Goal: Information Seeking & Learning: Learn about a topic

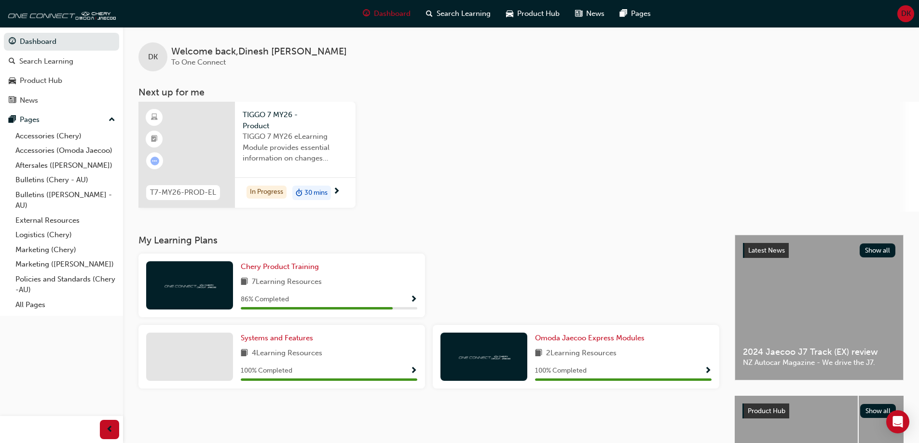
scroll to position [48, 0]
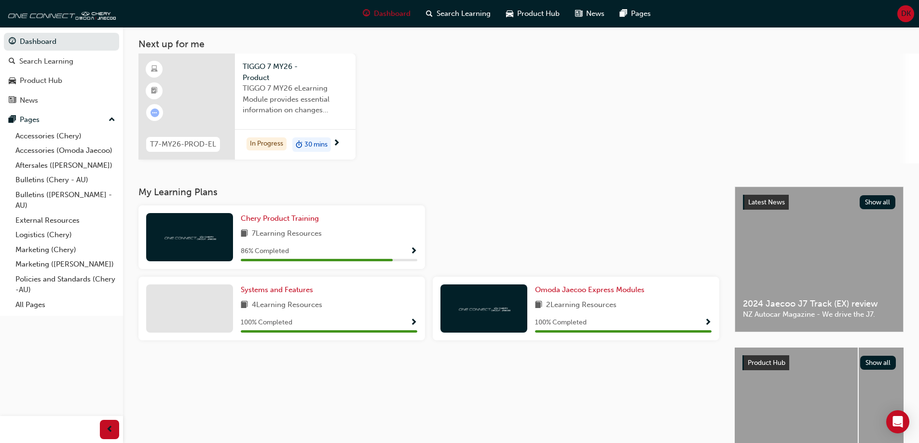
click at [253, 197] on h3 "My Learning Plans" at bounding box center [428, 192] width 581 height 11
click at [33, 108] on link "News" at bounding box center [61, 101] width 115 height 18
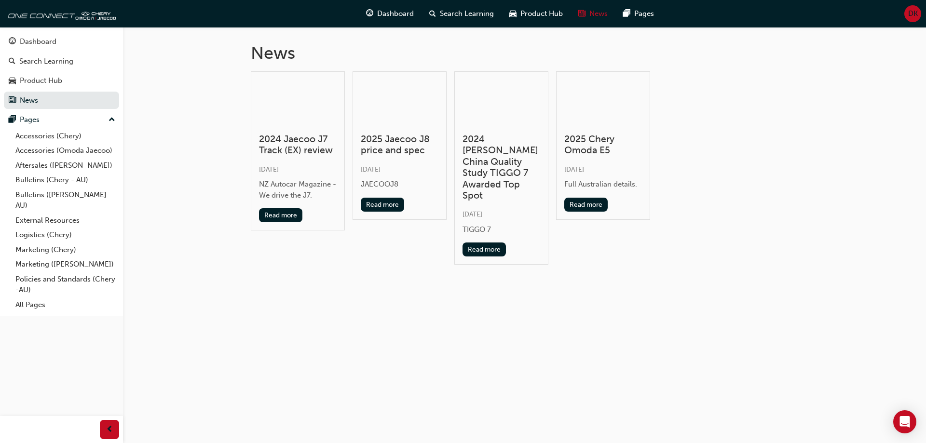
drag, startPoint x: 375, startPoint y: 345, endPoint x: 374, endPoint y: 340, distance: 4.8
click at [375, 345] on div "News 2024 Jaecoo J7 Track (EX) review [DATE] NZ Autocar Magazine - We drive the…" at bounding box center [463, 221] width 926 height 443
click at [39, 41] on div "Dashboard" at bounding box center [38, 41] width 37 height 11
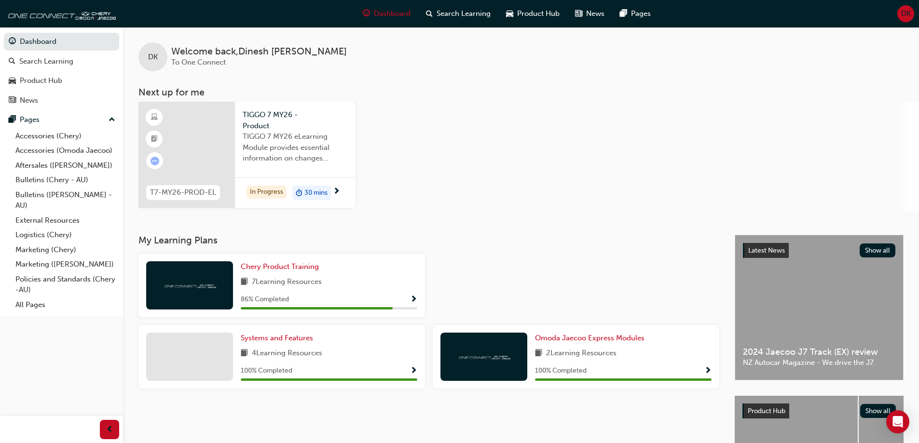
click at [461, 219] on div "DK Welcome back , [PERSON_NAME] To One Connect Next up for me T7-MY26-PROD-EL T…" at bounding box center [521, 131] width 796 height 208
click at [406, 103] on div "T7-MY26-PROD-EL TIGGO 7 MY26 - Product TIGGO 7 MY26 eLearning Module provides e…" at bounding box center [528, 157] width 780 height 110
click at [291, 136] on span "TIGGO 7 MY26 eLearning Module provides essential information on changes introdu…" at bounding box center [295, 147] width 105 height 33
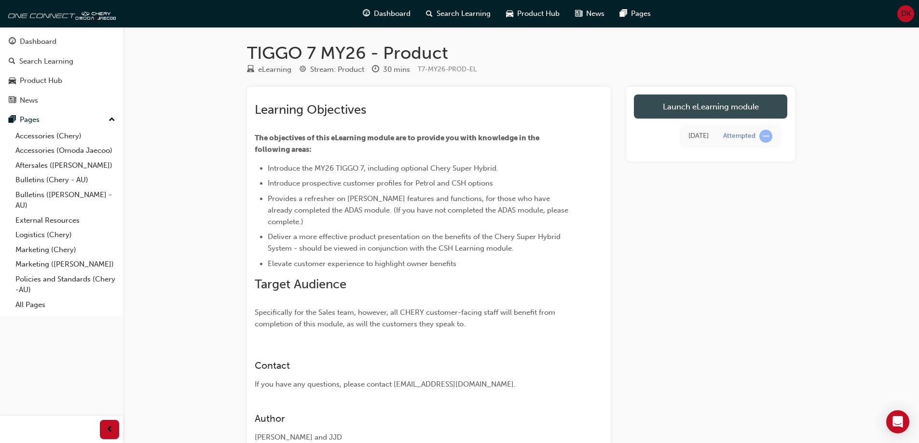
click at [730, 108] on link "Launch eLearning module" at bounding box center [710, 107] width 153 height 24
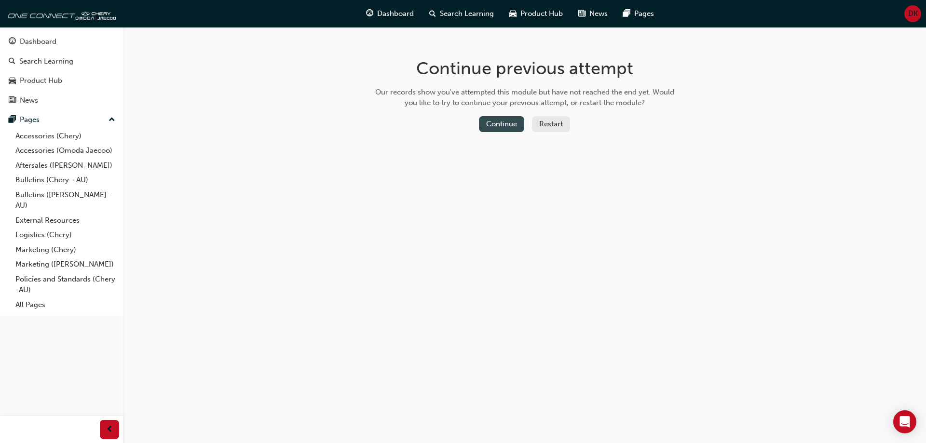
click at [505, 126] on button "Continue" at bounding box center [501, 124] width 45 height 16
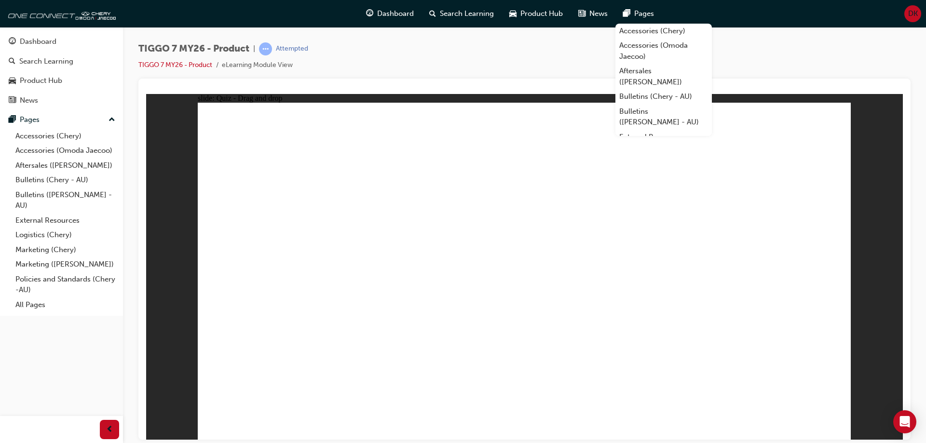
click at [423, 91] on div at bounding box center [524, 90] width 757 height 8
click at [563, 65] on div "TIGGO 7 MY26 - Product | Attempted TIGGO 7 MY26 - Product eLearning Module View" at bounding box center [524, 60] width 772 height 36
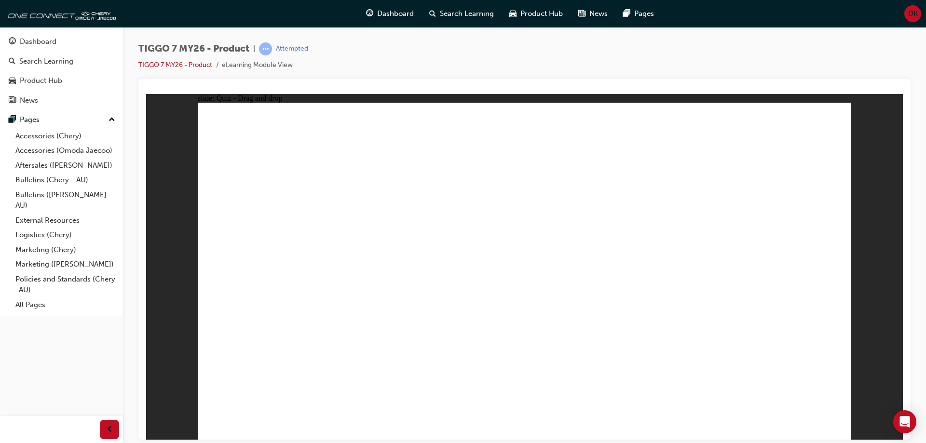
drag, startPoint x: 504, startPoint y: 148, endPoint x: 481, endPoint y: 140, distance: 24.4
drag, startPoint x: 523, startPoint y: 147, endPoint x: 657, endPoint y: 296, distance: 200.1
drag, startPoint x: 654, startPoint y: 293, endPoint x: 481, endPoint y: 133, distance: 235.1
drag, startPoint x: 705, startPoint y: 214, endPoint x: 653, endPoint y: 295, distance: 96.2
drag, startPoint x: 664, startPoint y: 298, endPoint x: 709, endPoint y: 226, distance: 85.0
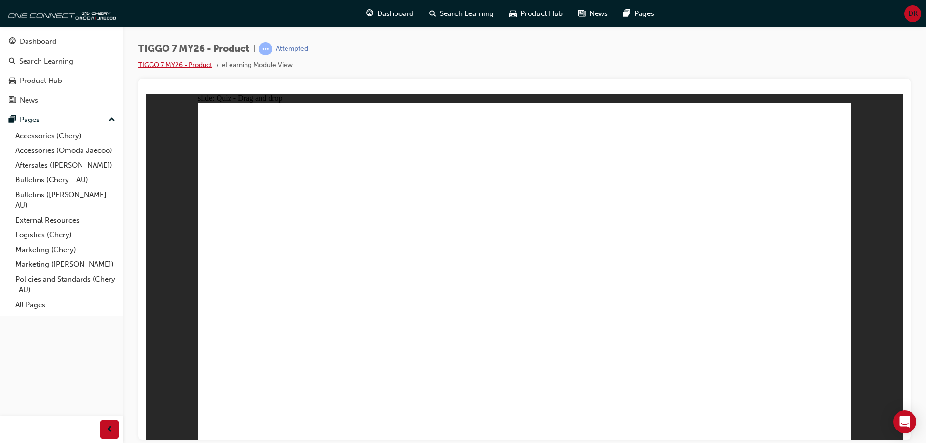
click at [190, 65] on link "TIGGO 7 MY26 - Product" at bounding box center [175, 65] width 74 height 8
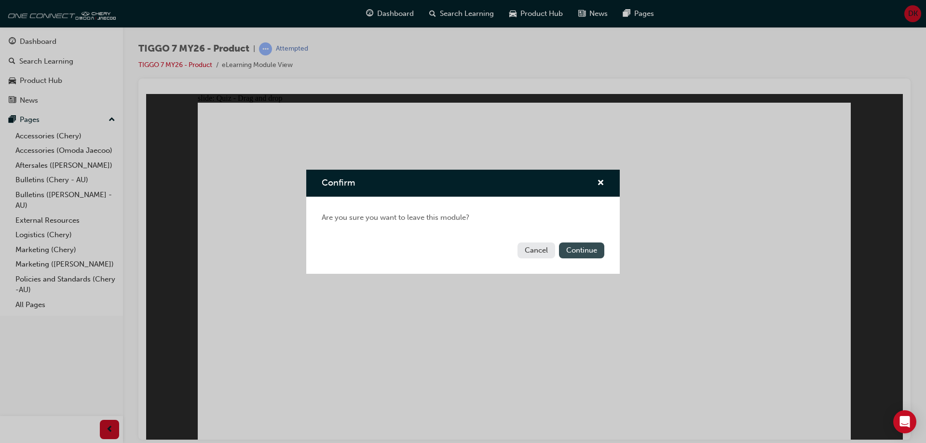
click at [580, 250] on button "Continue" at bounding box center [581, 251] width 45 height 16
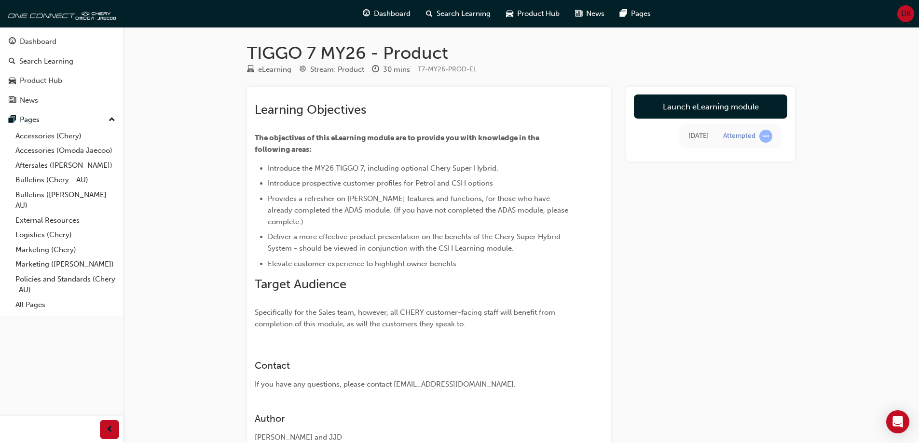
click at [692, 113] on link "Launch eLearning module" at bounding box center [710, 107] width 153 height 24
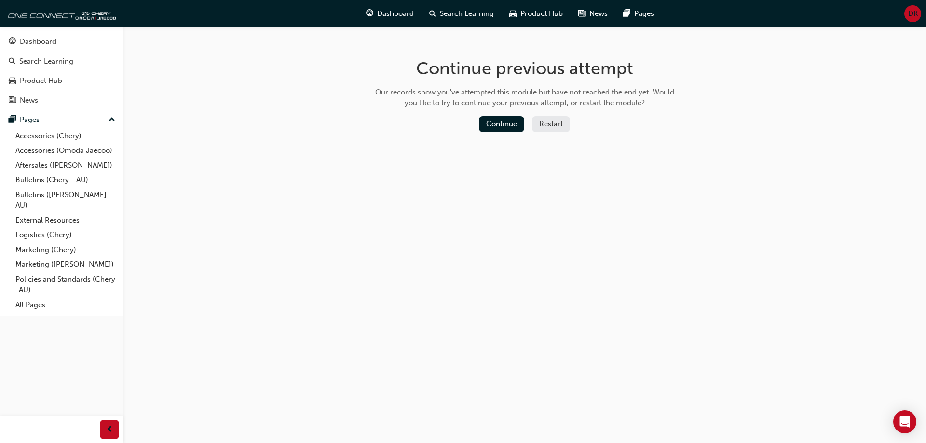
click at [551, 120] on button "Restart" at bounding box center [551, 124] width 38 height 16
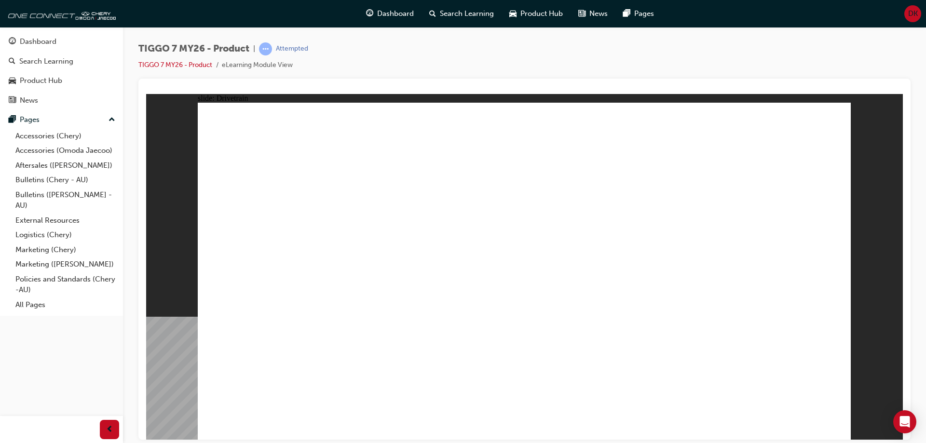
drag, startPoint x: 664, startPoint y: 278, endPoint x: 595, endPoint y: 339, distance: 91.9
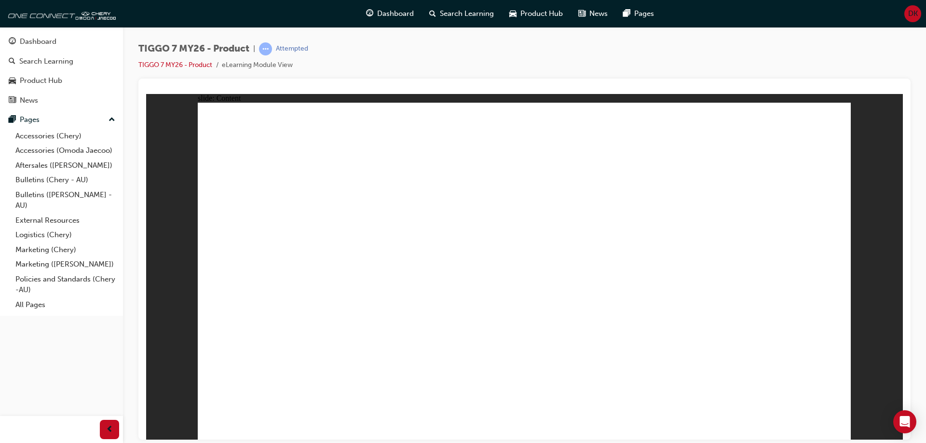
drag, startPoint x: 285, startPoint y: 166, endPoint x: 277, endPoint y: 172, distance: 10.4
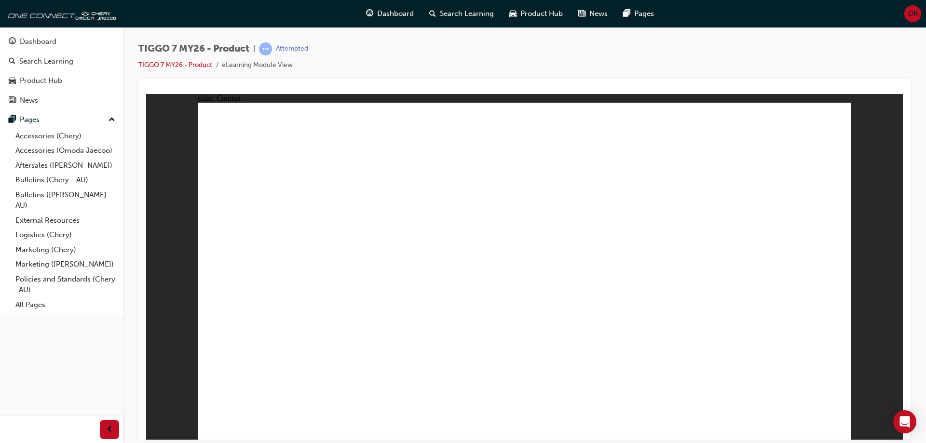
drag, startPoint x: 312, startPoint y: 370, endPoint x: 312, endPoint y: 365, distance: 5.3
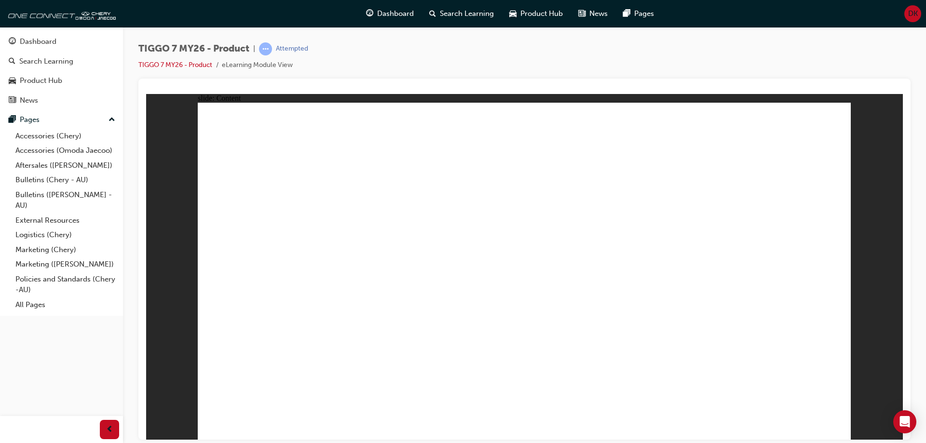
drag, startPoint x: 782, startPoint y: 333, endPoint x: 780, endPoint y: 343, distance: 10.4
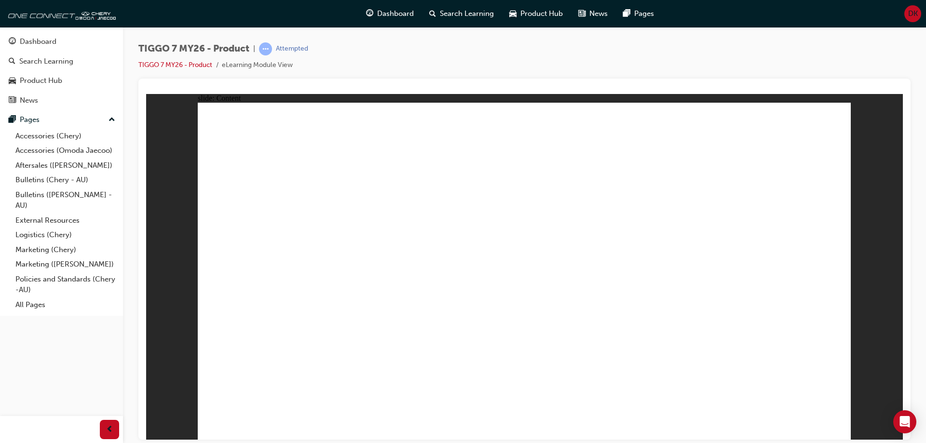
drag, startPoint x: 518, startPoint y: 168, endPoint x: 501, endPoint y: 172, distance: 18.2
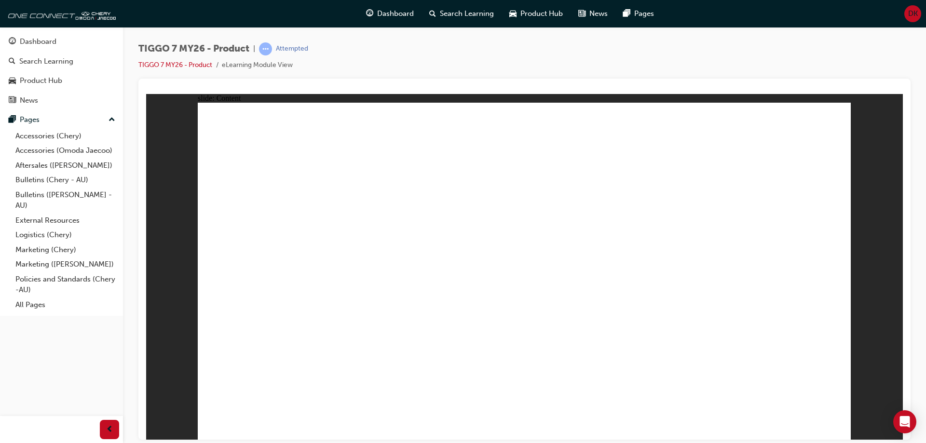
drag, startPoint x: 303, startPoint y: 336, endPoint x: 298, endPoint y: 331, distance: 6.5
drag, startPoint x: 312, startPoint y: 353, endPoint x: 323, endPoint y: 363, distance: 14.4
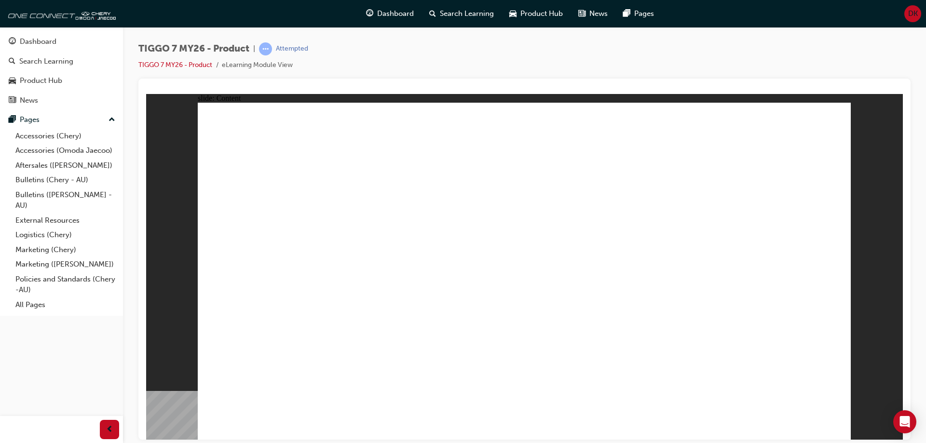
drag, startPoint x: 359, startPoint y: 178, endPoint x: 453, endPoint y: 172, distance: 94.2
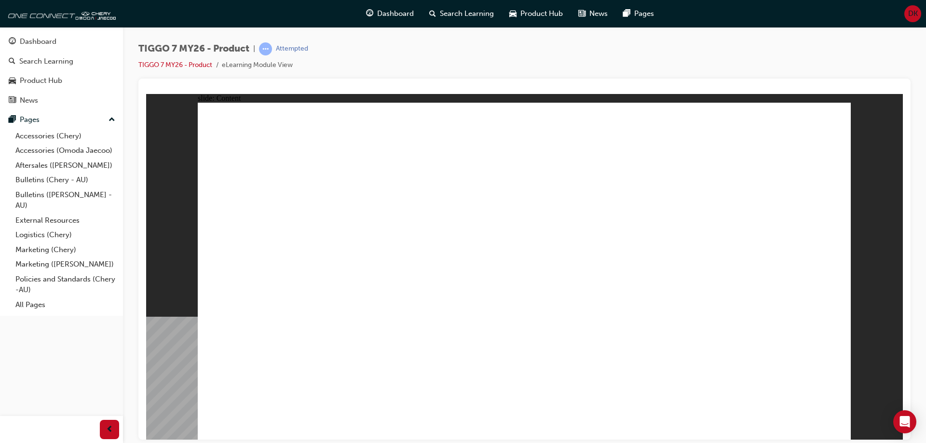
drag, startPoint x: 321, startPoint y: 180, endPoint x: 305, endPoint y: 164, distance: 22.5
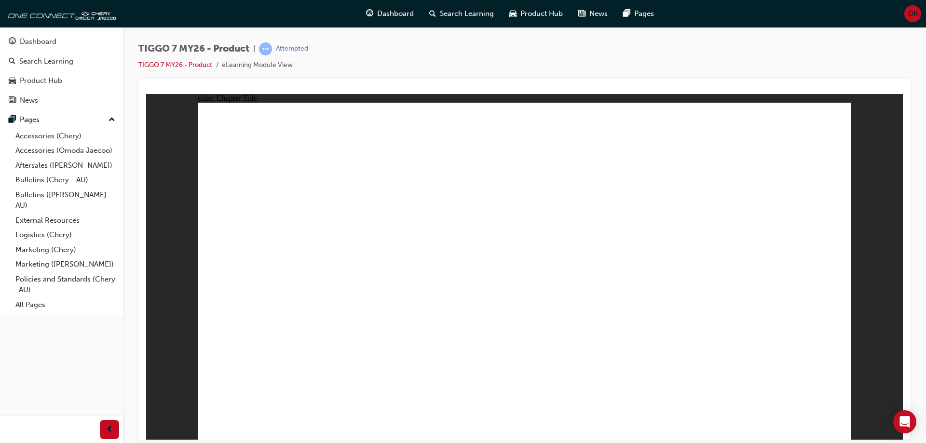
drag, startPoint x: 644, startPoint y: 149, endPoint x: 531, endPoint y: 296, distance: 185.1
drag, startPoint x: 546, startPoint y: 145, endPoint x: 513, endPoint y: 152, distance: 34.0
drag, startPoint x: 702, startPoint y: 218, endPoint x: 272, endPoint y: 301, distance: 438.1
drag, startPoint x: 782, startPoint y: 153, endPoint x: 651, endPoint y: 305, distance: 200.0
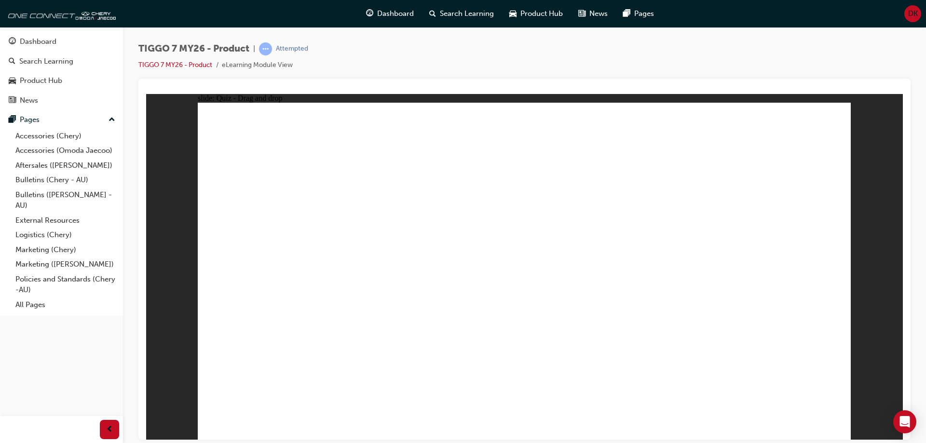
drag, startPoint x: 593, startPoint y: 224, endPoint x: 625, endPoint y: 227, distance: 32.4
drag, startPoint x: 527, startPoint y: 221, endPoint x: 406, endPoint y: 296, distance: 141.6
drag, startPoint x: 503, startPoint y: 146, endPoint x: 510, endPoint y: 150, distance: 7.8
drag, startPoint x: 552, startPoint y: 159, endPoint x: 829, endPoint y: 317, distance: 319.0
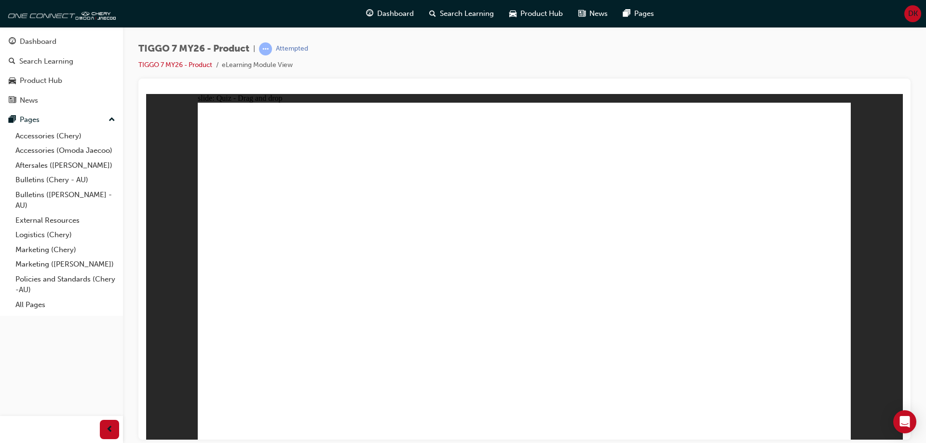
drag, startPoint x: 635, startPoint y: 206, endPoint x: 341, endPoint y: 334, distance: 320.7
drag, startPoint x: 567, startPoint y: 188, endPoint x: 326, endPoint y: 359, distance: 295.2
drag, startPoint x: 772, startPoint y: 192, endPoint x: 547, endPoint y: 334, distance: 266.0
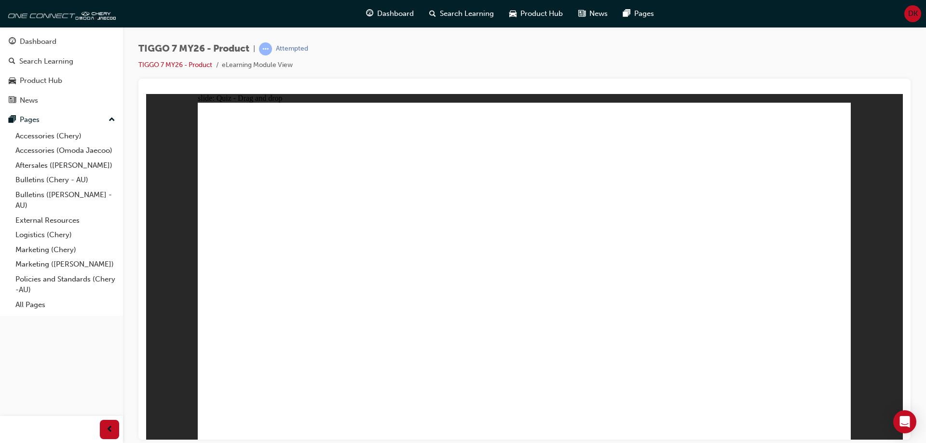
drag, startPoint x: 523, startPoint y: 170, endPoint x: 319, endPoint y: 342, distance: 266.9
drag, startPoint x: 579, startPoint y: 196, endPoint x: 528, endPoint y: 320, distance: 133.9
drag, startPoint x: 727, startPoint y: 137, endPoint x: 605, endPoint y: 329, distance: 227.4
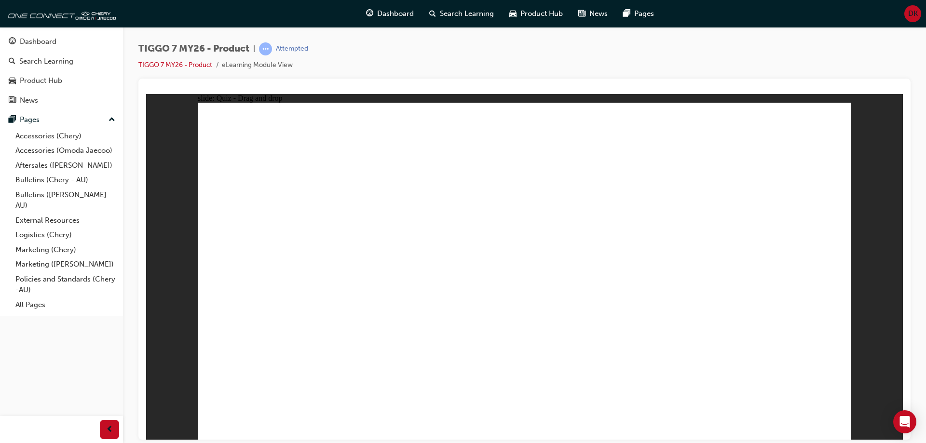
drag, startPoint x: 594, startPoint y: 171, endPoint x: 665, endPoint y: 329, distance: 173.7
drag, startPoint x: 516, startPoint y: 134, endPoint x: 708, endPoint y: 319, distance: 266.3
drag, startPoint x: 640, startPoint y: 163, endPoint x: 324, endPoint y: 321, distance: 353.7
drag, startPoint x: 587, startPoint y: 144, endPoint x: 398, endPoint y: 333, distance: 268.0
drag, startPoint x: 804, startPoint y: 140, endPoint x: 791, endPoint y: 140, distance: 13.5
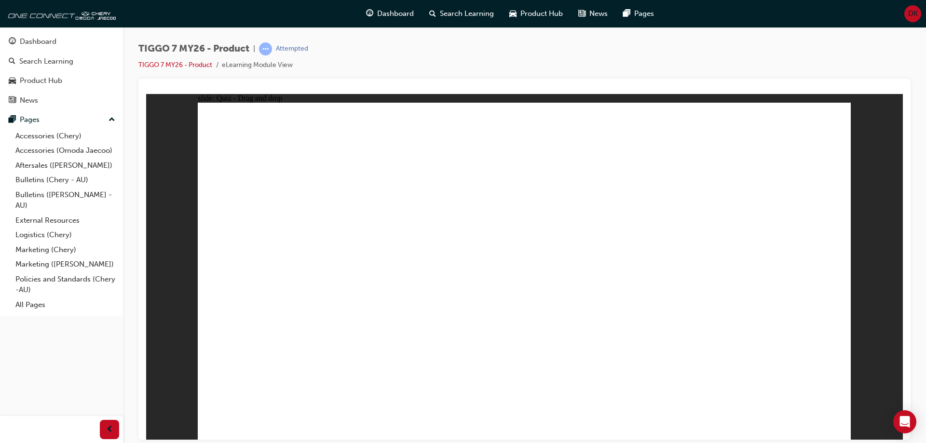
drag, startPoint x: 664, startPoint y: 167, endPoint x: 459, endPoint y: 319, distance: 255.5
drag, startPoint x: 750, startPoint y: 183, endPoint x: 730, endPoint y: 335, distance: 153.2
drag, startPoint x: 787, startPoint y: 206, endPoint x: 592, endPoint y: 334, distance: 233.0
drag, startPoint x: 725, startPoint y: 199, endPoint x: 265, endPoint y: 331, distance: 478.6
drag, startPoint x: 543, startPoint y: 312, endPoint x: 334, endPoint y: 337, distance: 210.8
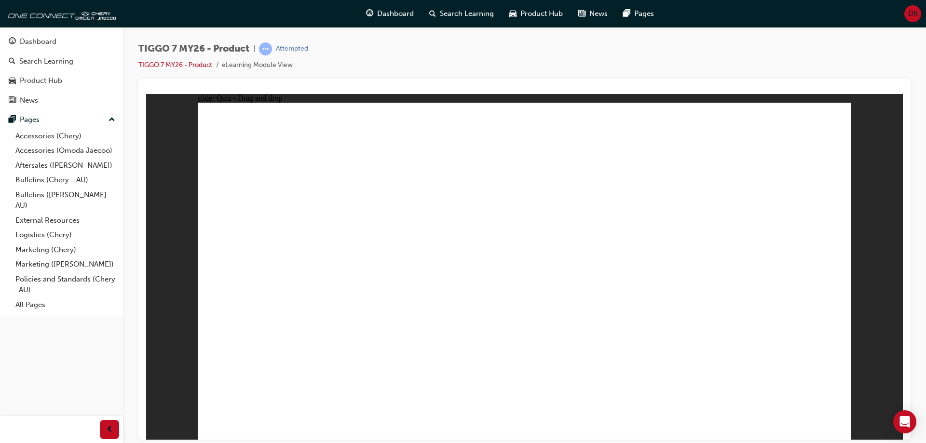
drag, startPoint x: 669, startPoint y: 203, endPoint x: 618, endPoint y: 342, distance: 148.7
drag, startPoint x: 795, startPoint y: 140, endPoint x: 422, endPoint y: 367, distance: 435.8
drag, startPoint x: 782, startPoint y: 173, endPoint x: 582, endPoint y: 312, distance: 243.6
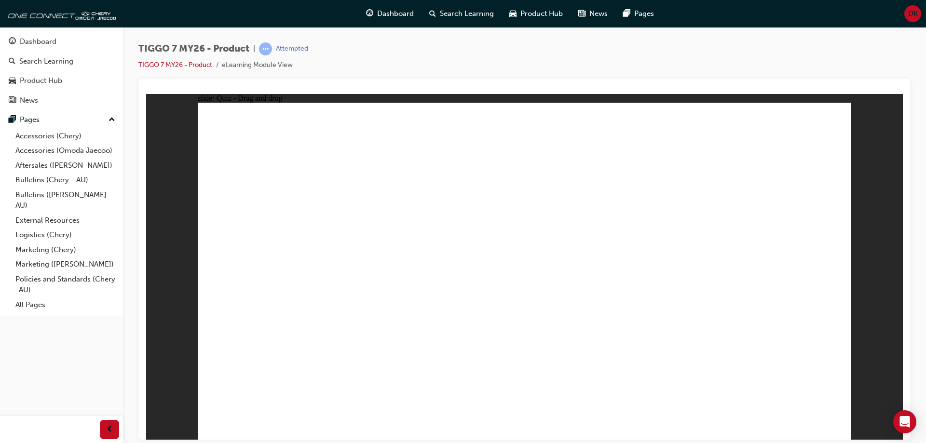
drag, startPoint x: 650, startPoint y: 180, endPoint x: 355, endPoint y: 273, distance: 309.0
drag, startPoint x: 525, startPoint y: 163, endPoint x: 319, endPoint y: 317, distance: 257.3
drag, startPoint x: 780, startPoint y: 362, endPoint x: 775, endPoint y: 358, distance: 6.6
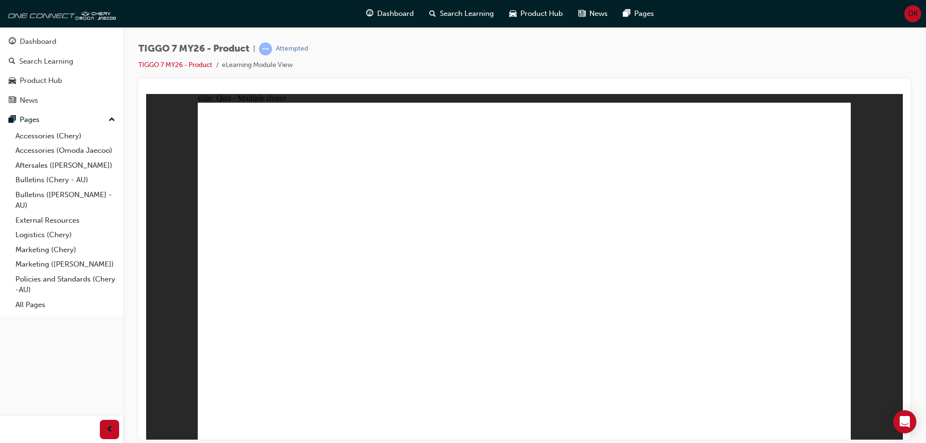
radio input "true"
drag, startPoint x: 528, startPoint y: 139, endPoint x: 612, endPoint y: 319, distance: 199.1
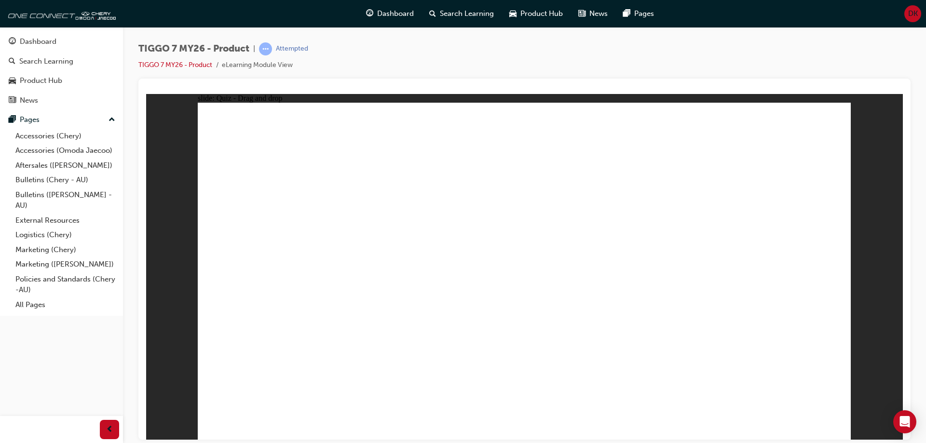
drag, startPoint x: 671, startPoint y: 139, endPoint x: 661, endPoint y: 344, distance: 205.7
drag, startPoint x: 518, startPoint y: 163, endPoint x: 289, endPoint y: 342, distance: 290.6
drag, startPoint x: 559, startPoint y: 240, endPoint x: 557, endPoint y: 321, distance: 81.5
drag, startPoint x: 636, startPoint y: 163, endPoint x: 651, endPoint y: 314, distance: 152.1
drag, startPoint x: 653, startPoint y: 191, endPoint x: 574, endPoint y: 344, distance: 171.5
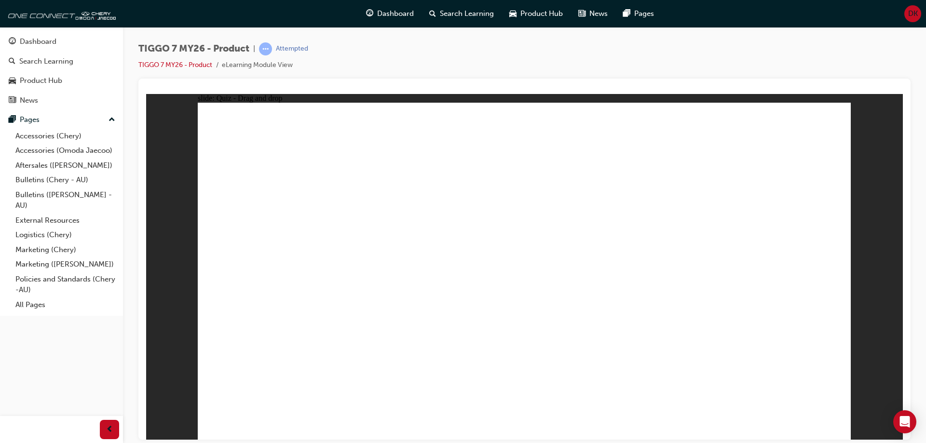
drag, startPoint x: 771, startPoint y: 146, endPoint x: 679, endPoint y: 346, distance: 220.1
drag, startPoint x: 772, startPoint y: 168, endPoint x: 649, endPoint y: 361, distance: 228.7
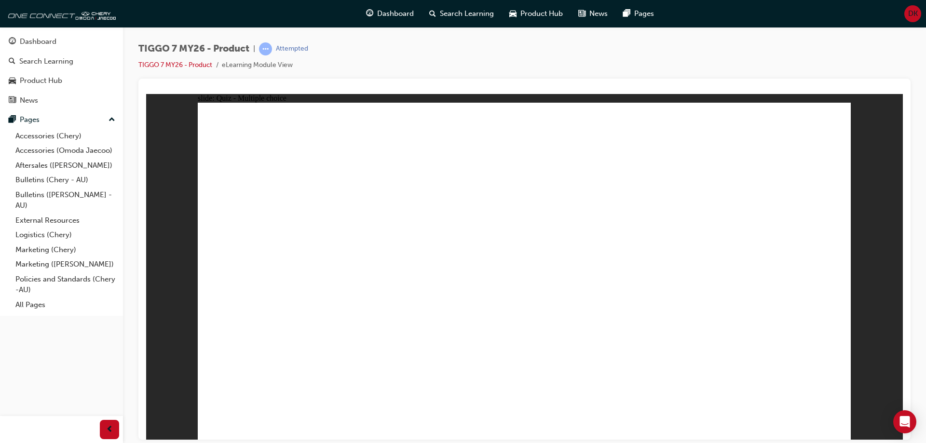
radio input "true"
drag, startPoint x: 738, startPoint y: 227, endPoint x: 811, endPoint y: 309, distance: 109.3
drag, startPoint x: 666, startPoint y: 150, endPoint x: 419, endPoint y: 304, distance: 290.9
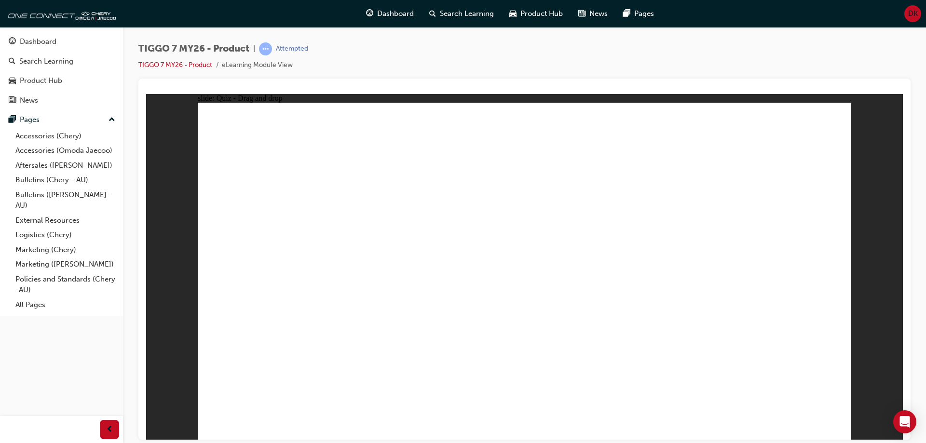
drag, startPoint x: 497, startPoint y: 151, endPoint x: 261, endPoint y: 318, distance: 289.1
drag, startPoint x: 768, startPoint y: 149, endPoint x: 657, endPoint y: 294, distance: 181.6
drag, startPoint x: 596, startPoint y: 225, endPoint x: 552, endPoint y: 305, distance: 91.9
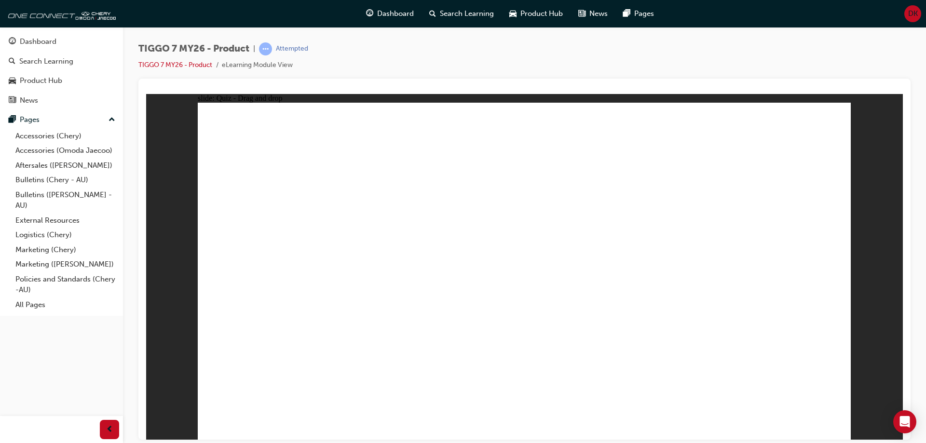
radio input "true"
drag, startPoint x: 494, startPoint y: 337, endPoint x: 515, endPoint y: 341, distance: 21.1
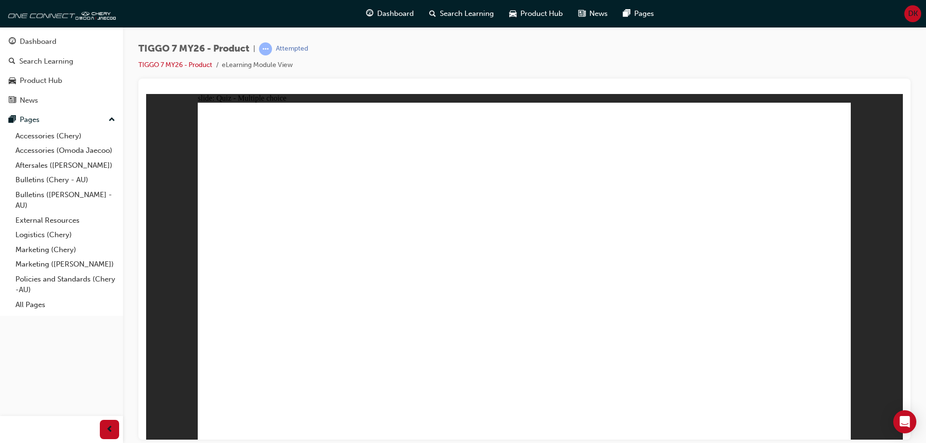
radio input "true"
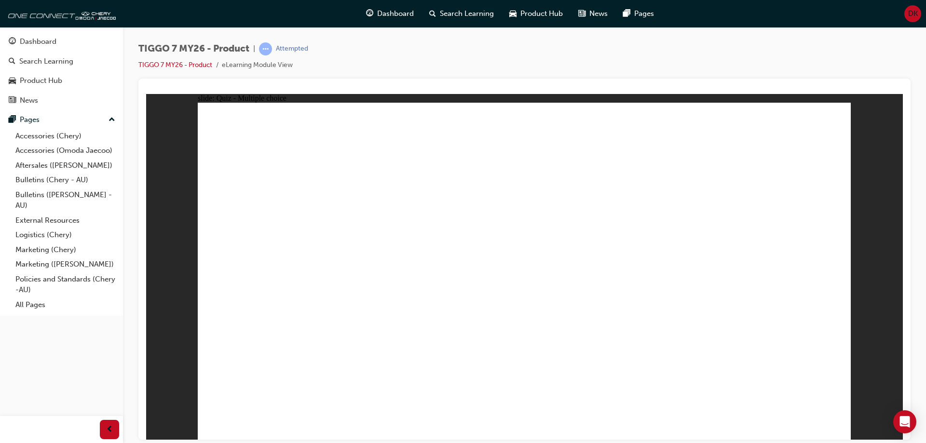
drag, startPoint x: 633, startPoint y: 151, endPoint x: 283, endPoint y: 315, distance: 386.4
drag, startPoint x: 569, startPoint y: 227, endPoint x: 653, endPoint y: 312, distance: 120.4
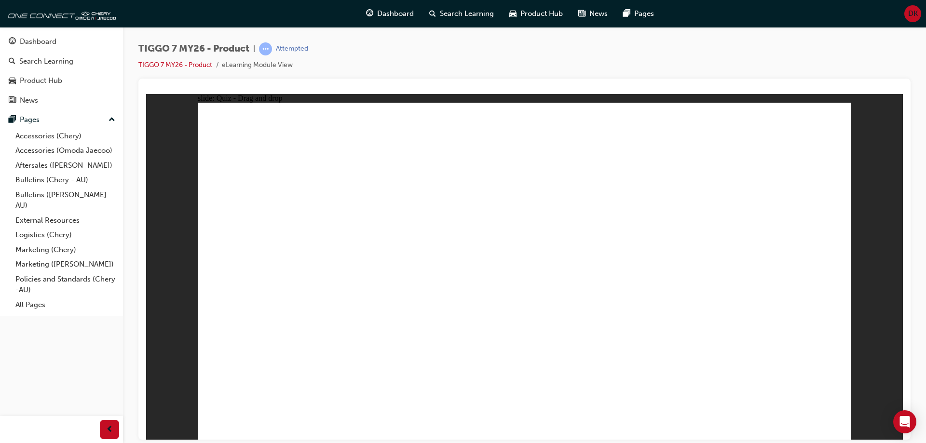
drag, startPoint x: 779, startPoint y: 159, endPoint x: 780, endPoint y: 164, distance: 5.5
drag, startPoint x: 509, startPoint y: 154, endPoint x: 499, endPoint y: 162, distance: 13.0
drag, startPoint x: 757, startPoint y: 140, endPoint x: 509, endPoint y: 290, distance: 289.9
drag, startPoint x: 557, startPoint y: 296, endPoint x: 742, endPoint y: 145, distance: 238.9
drag, startPoint x: 694, startPoint y: 222, endPoint x: 515, endPoint y: 311, distance: 200.1
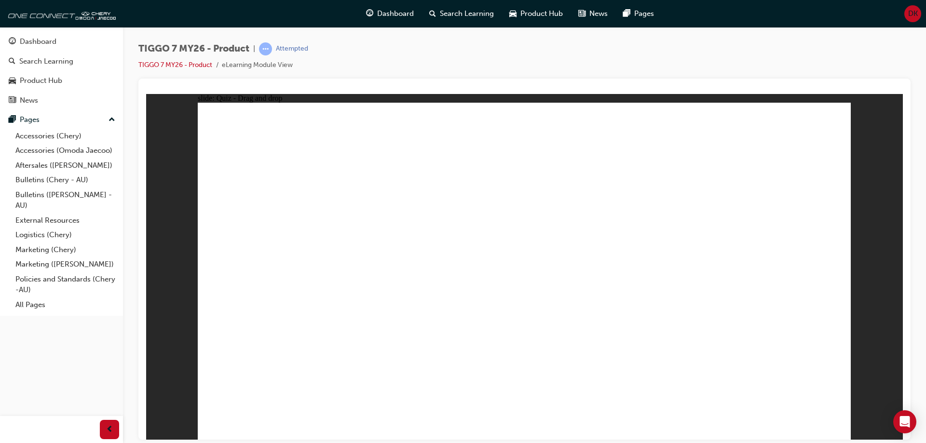
drag, startPoint x: 746, startPoint y: 153, endPoint x: 377, endPoint y: 304, distance: 399.0
drag, startPoint x: 511, startPoint y: 151, endPoint x: 782, endPoint y: 300, distance: 309.3
drag, startPoint x: 549, startPoint y: 187, endPoint x: 545, endPoint y: 195, distance: 9.1
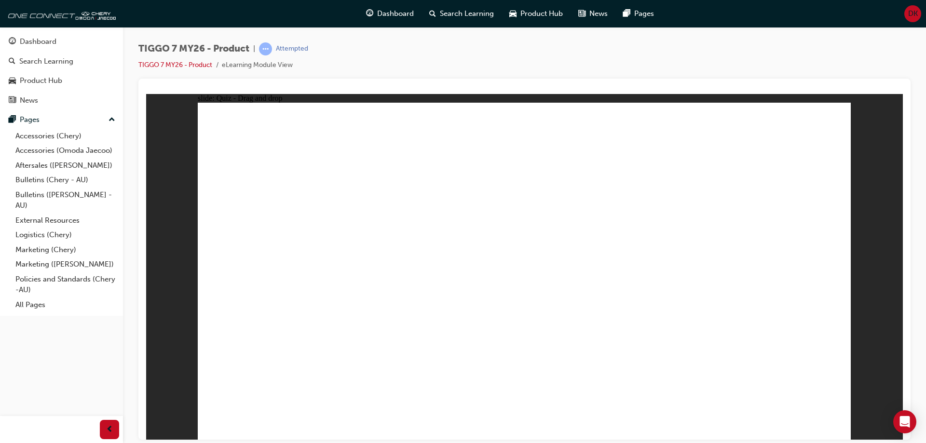
drag, startPoint x: 797, startPoint y: 187, endPoint x: 576, endPoint y: 310, distance: 252.5
drag, startPoint x: 562, startPoint y: 229, endPoint x: 267, endPoint y: 311, distance: 306.3
drag, startPoint x: 503, startPoint y: 203, endPoint x: 262, endPoint y: 340, distance: 277.0
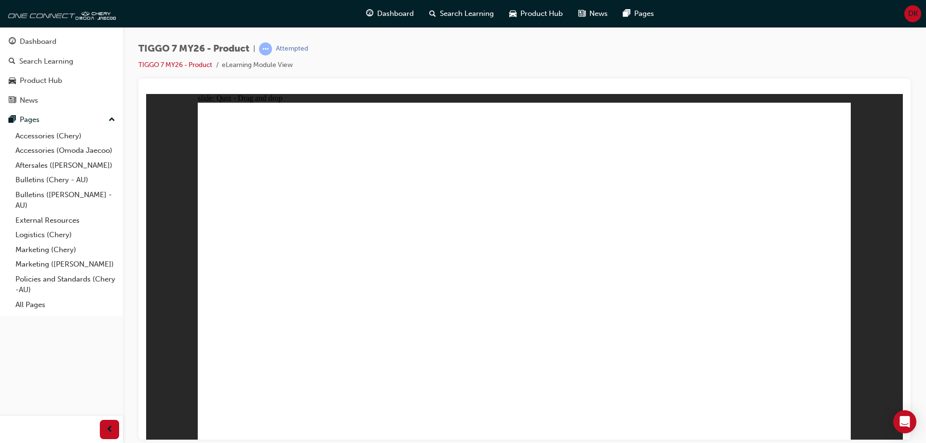
drag, startPoint x: 516, startPoint y: 138, endPoint x: 544, endPoint y: 336, distance: 199.7
drag, startPoint x: 592, startPoint y: 170, endPoint x: 612, endPoint y: 315, distance: 146.6
drag, startPoint x: 518, startPoint y: 168, endPoint x: 286, endPoint y: 316, distance: 274.8
drag, startPoint x: 654, startPoint y: 170, endPoint x: 337, endPoint y: 324, distance: 352.2
drag, startPoint x: 579, startPoint y: 146, endPoint x: 536, endPoint y: 157, distance: 43.9
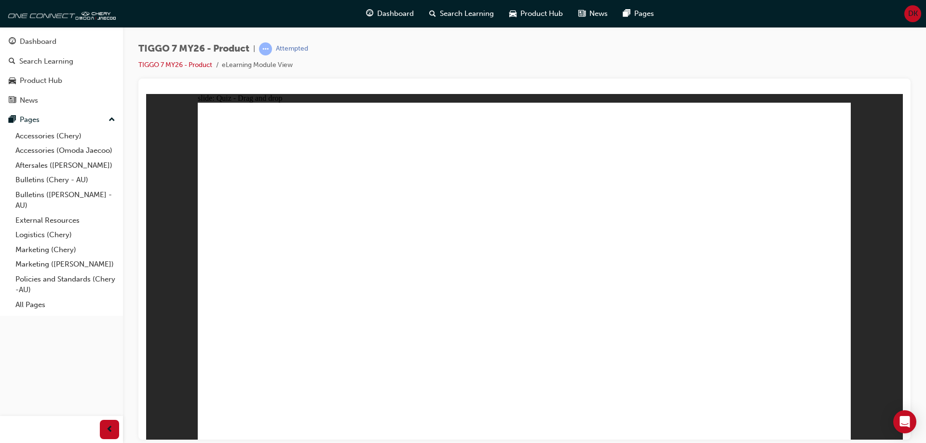
drag, startPoint x: 644, startPoint y: 140, endPoint x: 384, endPoint y: 325, distance: 319.5
drag, startPoint x: 721, startPoint y: 135, endPoint x: 649, endPoint y: 311, distance: 190.9
drag, startPoint x: 576, startPoint y: 196, endPoint x: 430, endPoint y: 325, distance: 194.7
drag, startPoint x: 785, startPoint y: 167, endPoint x: 701, endPoint y: 312, distance: 167.2
drag, startPoint x: 795, startPoint y: 142, endPoint x: 273, endPoint y: 342, distance: 559.0
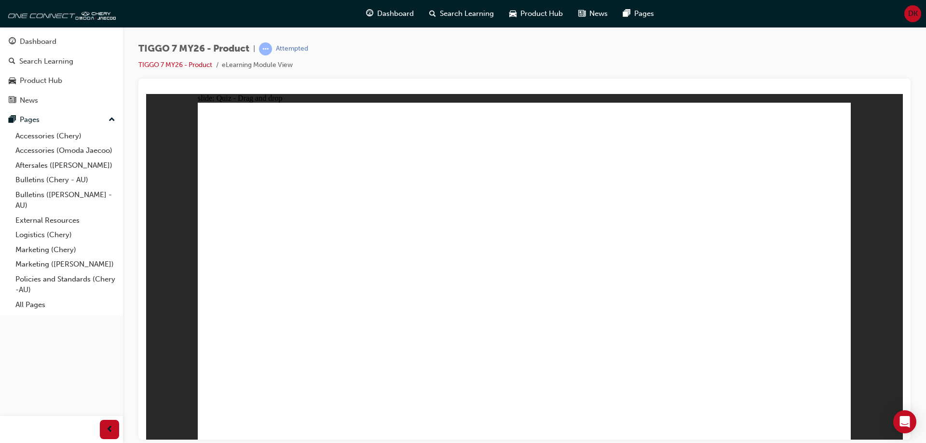
drag, startPoint x: 654, startPoint y: 198, endPoint x: 543, endPoint y: 352, distance: 190.7
drag, startPoint x: 580, startPoint y: 141, endPoint x: 335, endPoint y: 337, distance: 313.5
drag, startPoint x: 712, startPoint y: 167, endPoint x: 372, endPoint y: 334, distance: 378.1
drag, startPoint x: 719, startPoint y: 192, endPoint x: 442, endPoint y: 331, distance: 310.5
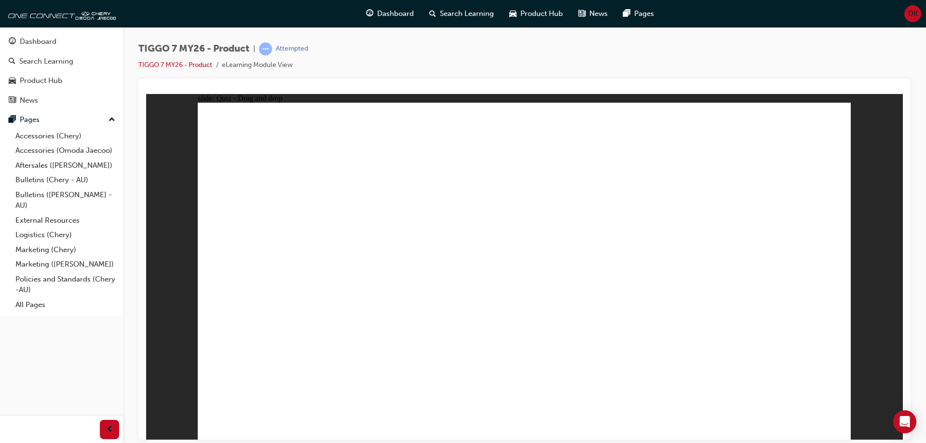
drag, startPoint x: 524, startPoint y: 179, endPoint x: 339, endPoint y: 279, distance: 209.9
drag, startPoint x: 633, startPoint y: 166, endPoint x: 327, endPoint y: 315, distance: 340.5
drag, startPoint x: 783, startPoint y: 156, endPoint x: 579, endPoint y: 267, distance: 231.8
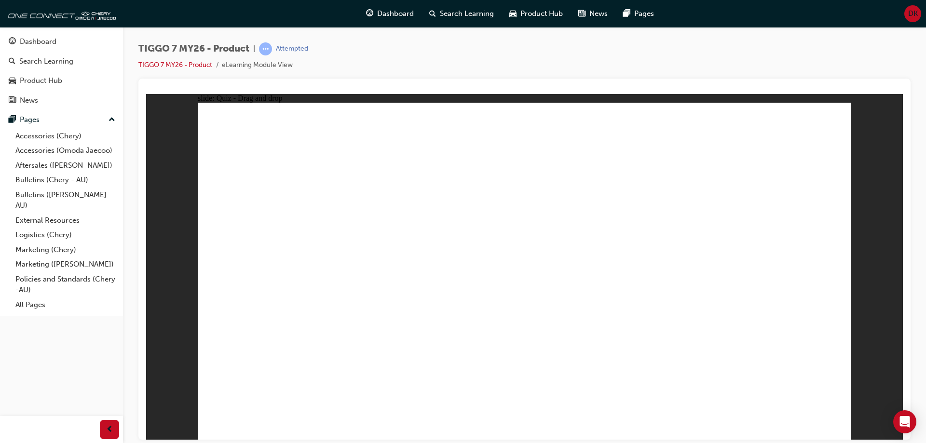
radio input "true"
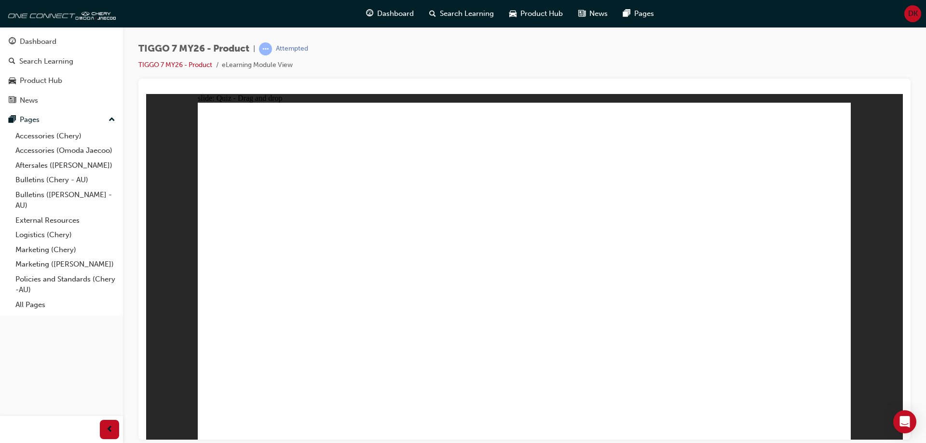
drag, startPoint x: 541, startPoint y: 154, endPoint x: 573, endPoint y: 310, distance: 159.2
drag, startPoint x: 520, startPoint y: 173, endPoint x: 333, endPoint y: 319, distance: 237.1
drag, startPoint x: 630, startPoint y: 134, endPoint x: 618, endPoint y: 338, distance: 204.8
drag, startPoint x: 541, startPoint y: 273, endPoint x: 545, endPoint y: 337, distance: 63.3
drag, startPoint x: 631, startPoint y: 161, endPoint x: 656, endPoint y: 299, distance: 140.6
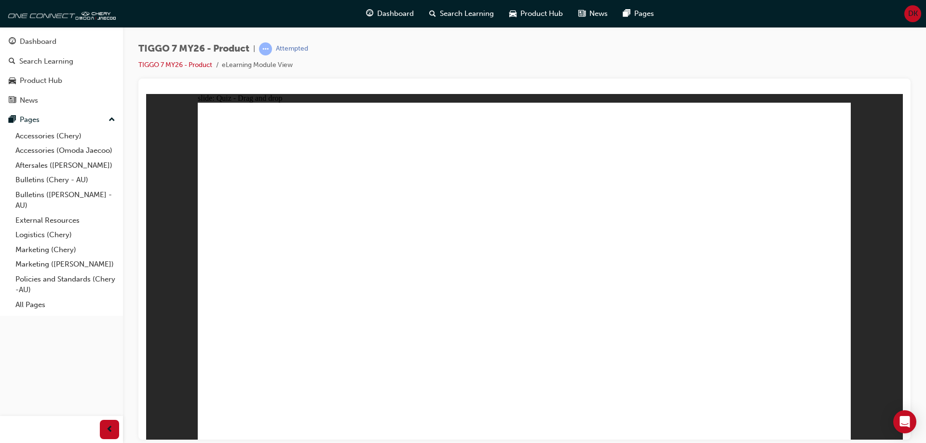
drag, startPoint x: 652, startPoint y: 191, endPoint x: 569, endPoint y: 348, distance: 177.5
drag, startPoint x: 757, startPoint y: 152, endPoint x: 678, endPoint y: 328, distance: 193.0
drag, startPoint x: 743, startPoint y: 165, endPoint x: 645, endPoint y: 352, distance: 211.2
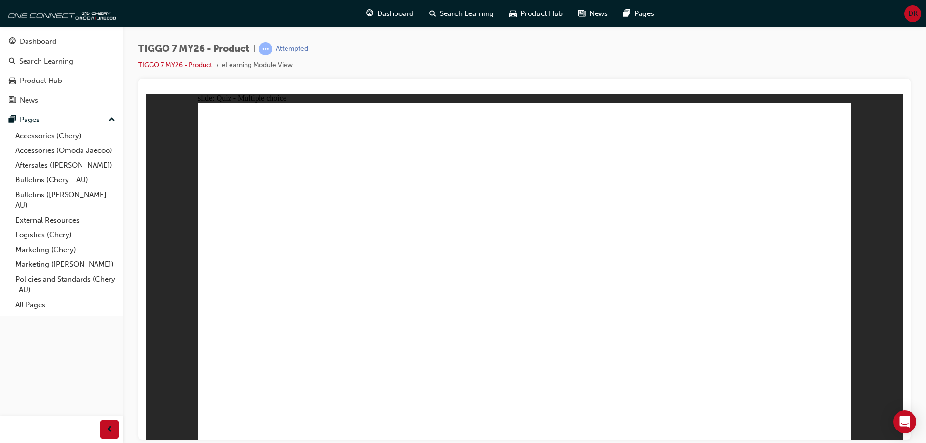
radio input "true"
drag, startPoint x: 713, startPoint y: 222, endPoint x: 797, endPoint y: 328, distance: 134.9
drag, startPoint x: 597, startPoint y: 223, endPoint x: 579, endPoint y: 227, distance: 18.4
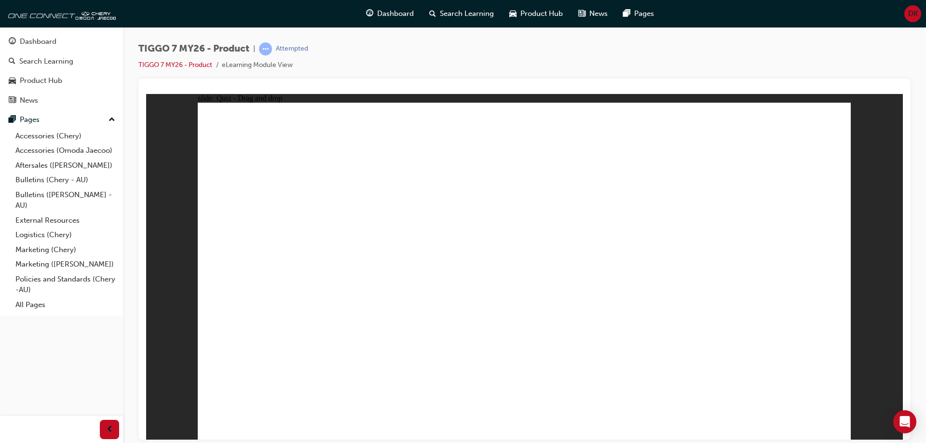
drag, startPoint x: 506, startPoint y: 149, endPoint x: 643, endPoint y: 312, distance: 212.6
drag, startPoint x: 668, startPoint y: 156, endPoint x: 433, endPoint y: 304, distance: 278.0
drag, startPoint x: 520, startPoint y: 218, endPoint x: 281, endPoint y: 306, distance: 254.9
drag, startPoint x: 735, startPoint y: 149, endPoint x: 507, endPoint y: 291, distance: 268.4
drag, startPoint x: 532, startPoint y: 302, endPoint x: 533, endPoint y: 236, distance: 66.1
